Goal: Task Accomplishment & Management: Use online tool/utility

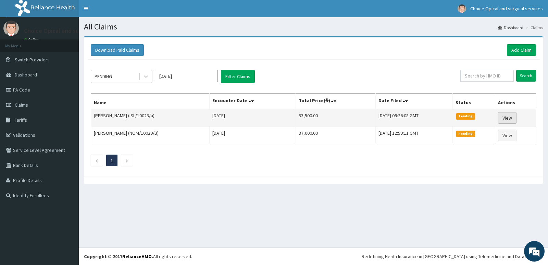
drag, startPoint x: 504, startPoint y: 110, endPoint x: 506, endPoint y: 116, distance: 6.0
click at [504, 112] on td "View" at bounding box center [515, 118] width 41 height 18
click at [506, 116] on link "View" at bounding box center [507, 118] width 18 height 12
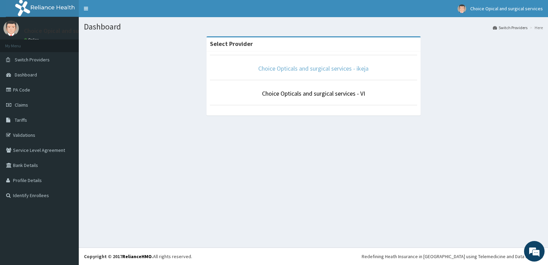
click at [360, 65] on link "Choice Opticals and surgical services - ikeja" at bounding box center [313, 68] width 110 height 8
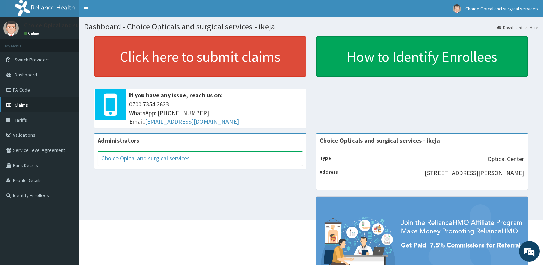
click at [22, 104] on span "Claims" at bounding box center [21, 105] width 13 height 6
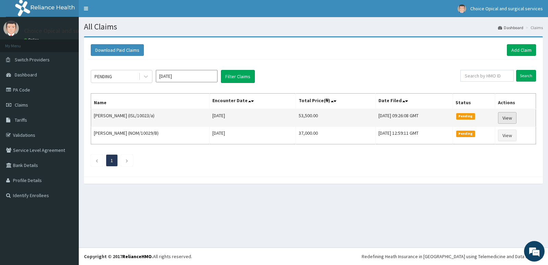
click at [507, 116] on link "View" at bounding box center [507, 118] width 18 height 12
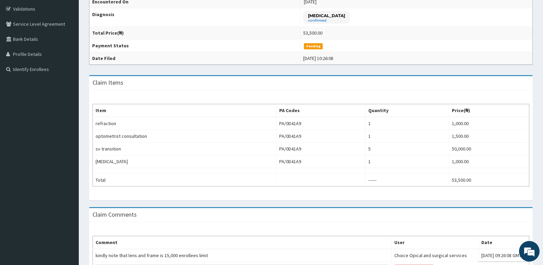
scroll to position [144, 0]
